Goal: Find contact information: Find contact information

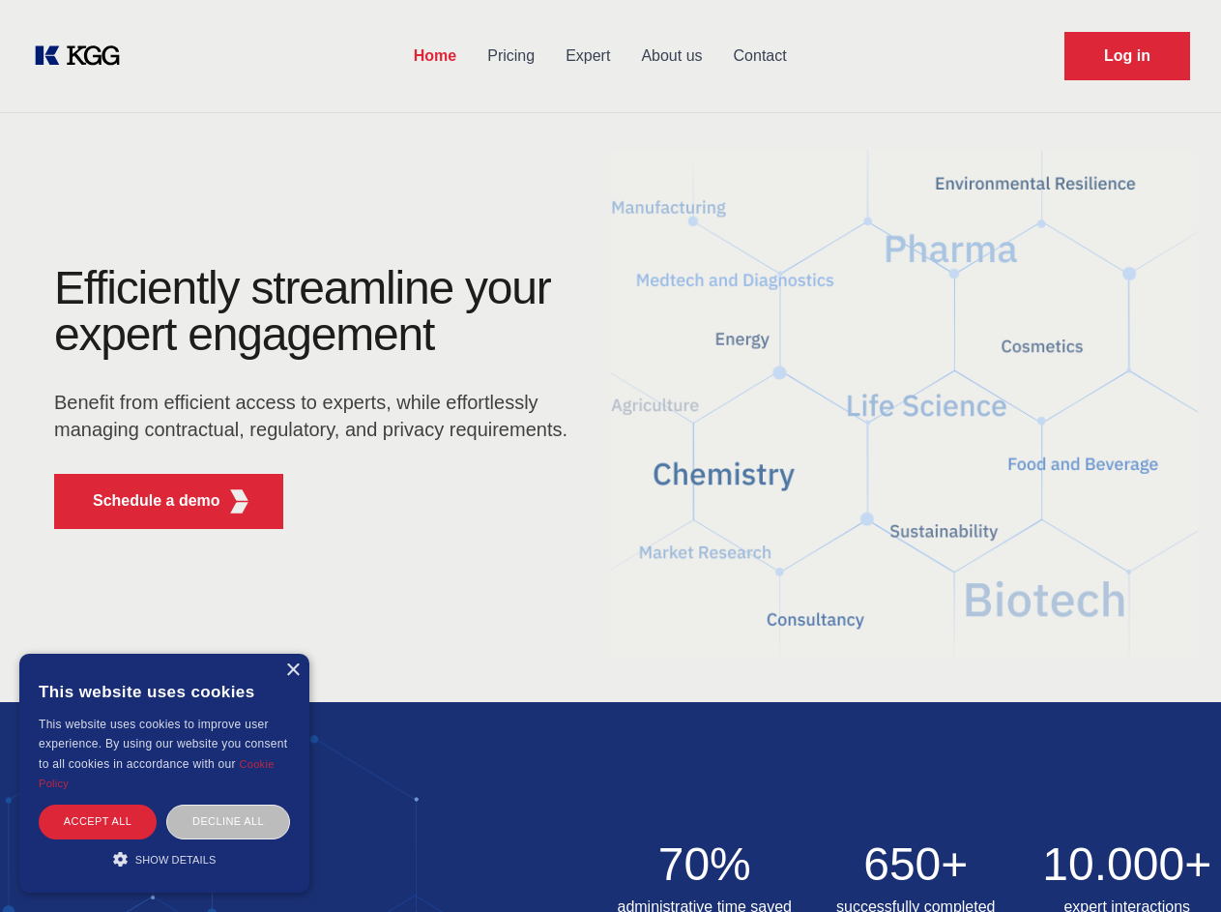
click at [610, 455] on div "Efficiently streamline your expert engagement Benefit from efficient access to …" at bounding box center [317, 404] width 588 height 279
click at [145, 501] on p "Schedule a demo" at bounding box center [157, 500] width 128 height 23
click at [292, 670] on div "× This website uses cookies This website uses cookies to improve user experienc…" at bounding box center [164, 772] width 290 height 239
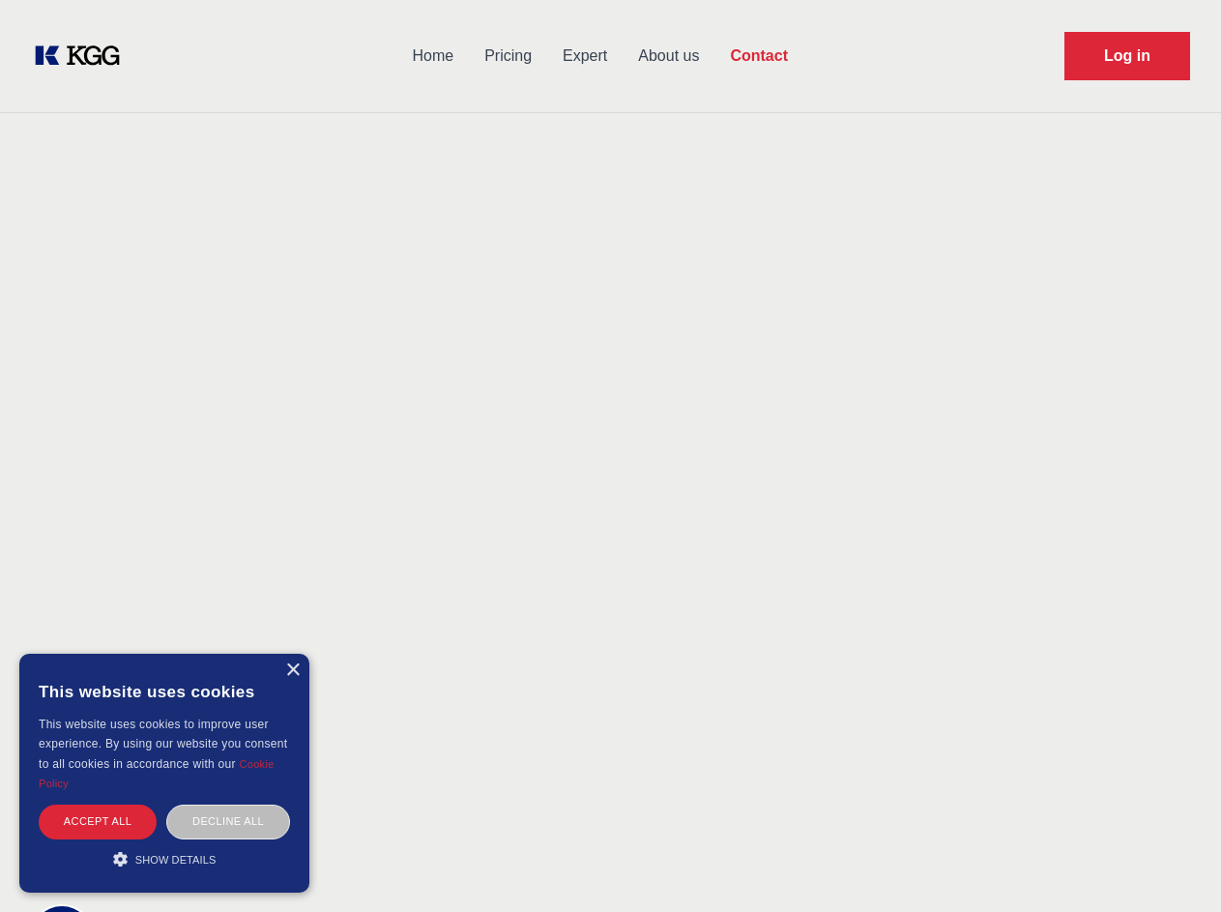
click at [98, 821] on div "Accept all" at bounding box center [98, 821] width 118 height 34
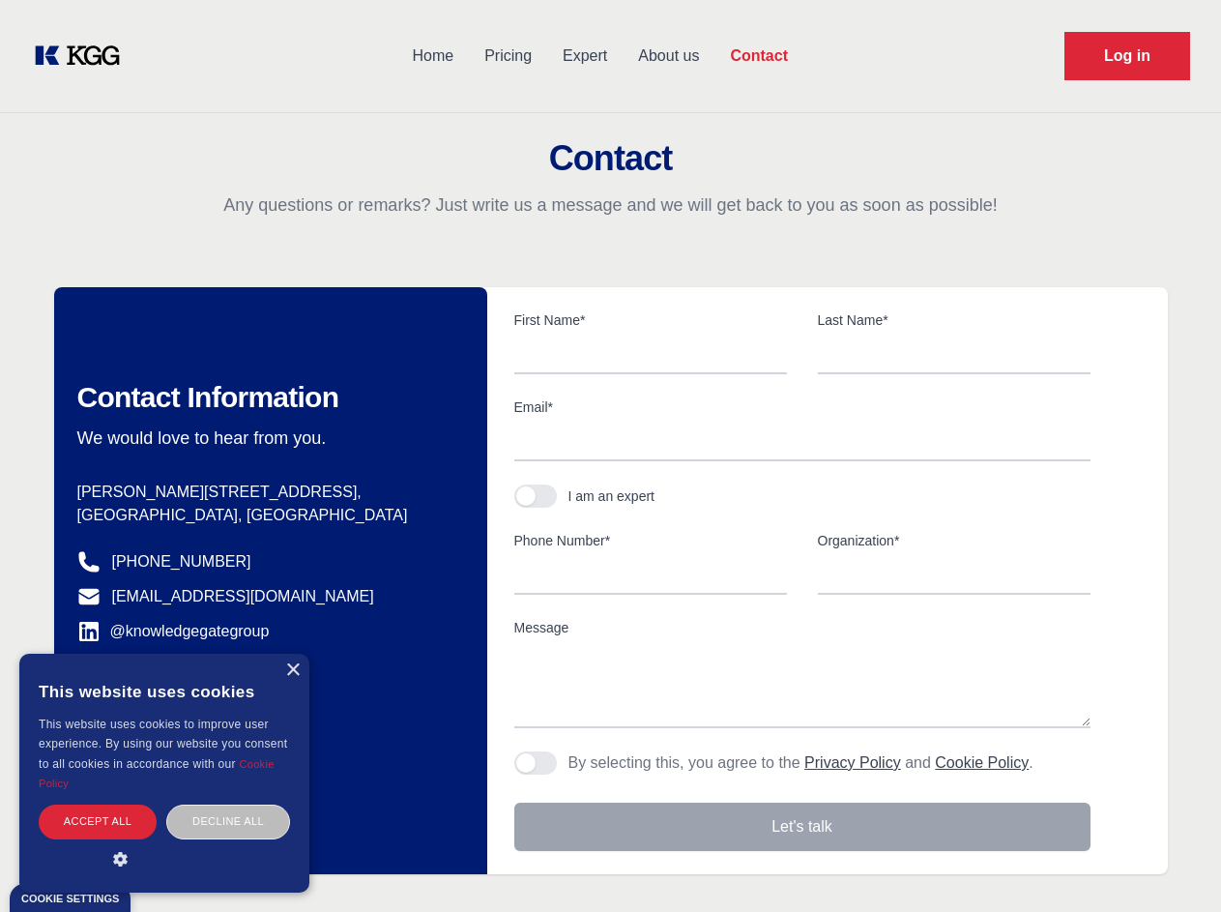
click at [228, 821] on div "Contact Information We would love to hear from you. Postal address [PERSON_NAME…" at bounding box center [270, 580] width 433 height 587
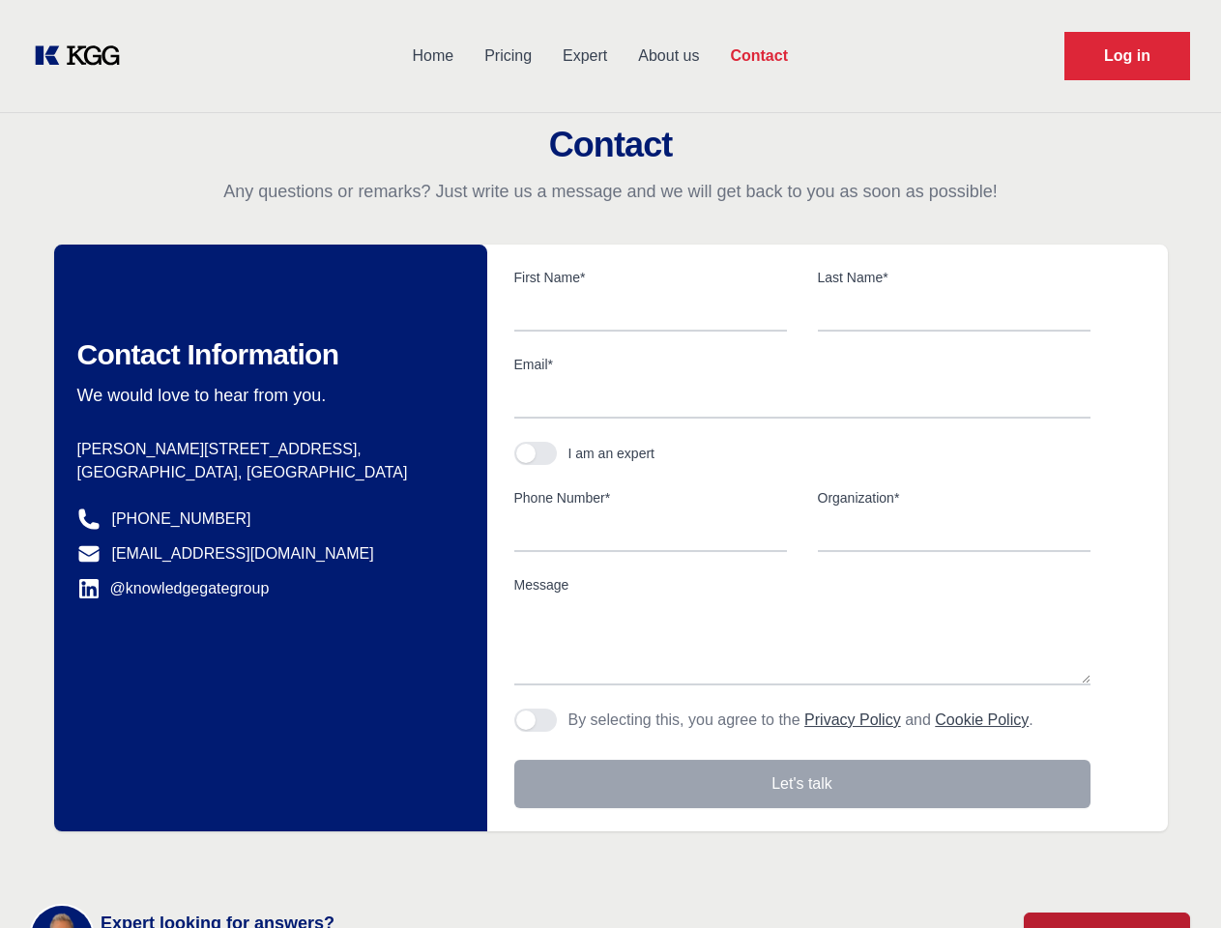
click at [164, 858] on main "Contact Any questions or remarks? Just write us a message and we will get back …" at bounding box center [610, 503] width 1221 height 1006
